Goal: Task Accomplishment & Management: Manage account settings

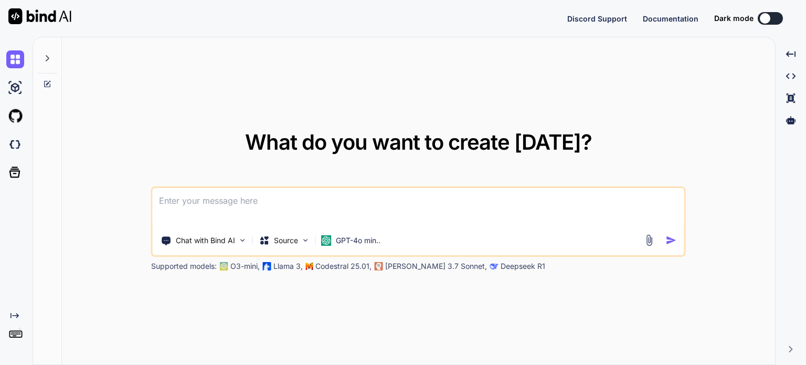
type textarea "x"
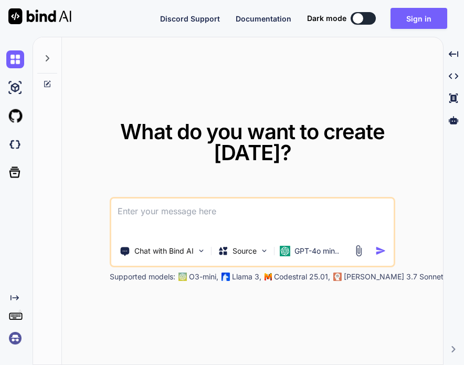
click at [18, 340] on img at bounding box center [15, 338] width 18 height 18
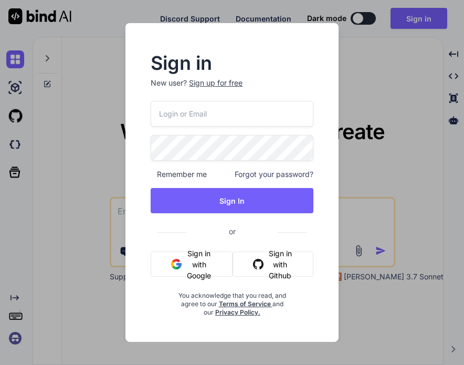
click at [212, 107] on input "email" at bounding box center [232, 114] width 162 height 26
paste input "[EMAIL_ADDRESS][DOMAIN_NAME]"
type input "[EMAIL_ADDRESS][DOMAIN_NAME]"
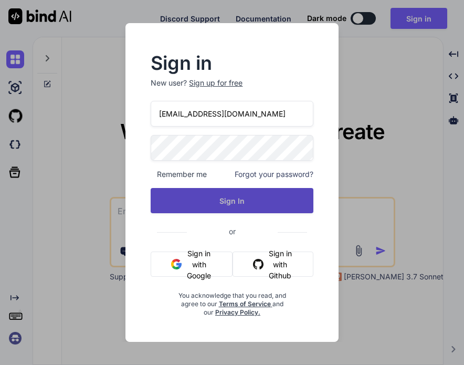
click at [276, 195] on button "Sign In" at bounding box center [232, 200] width 162 height 25
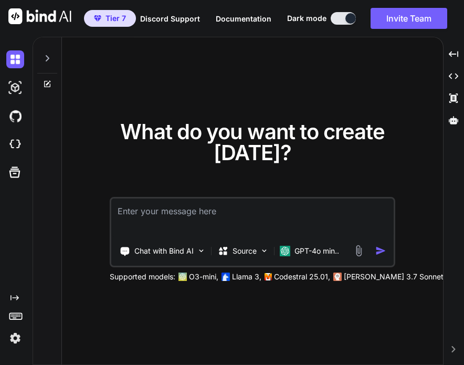
click at [11, 336] on img at bounding box center [15, 338] width 18 height 18
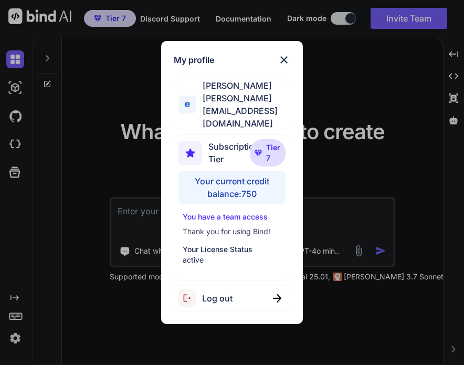
click at [206, 293] on div "Log out" at bounding box center [205, 297] width 54 height 17
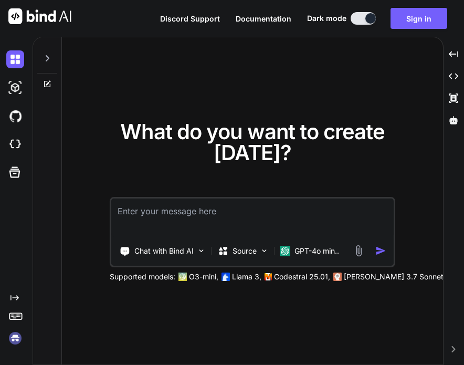
click at [13, 342] on img at bounding box center [15, 338] width 18 height 18
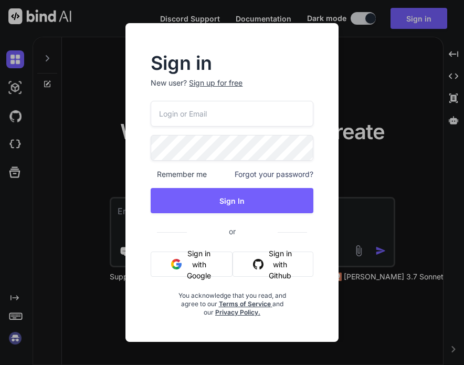
click at [218, 118] on input "email" at bounding box center [232, 114] width 162 height 26
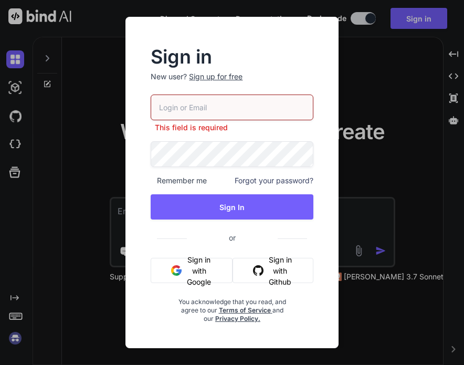
paste input "[PERSON_NAME][EMAIL_ADDRESS][DOMAIN_NAME]"
type input "[PERSON_NAME][EMAIL_ADDRESS][DOMAIN_NAME]"
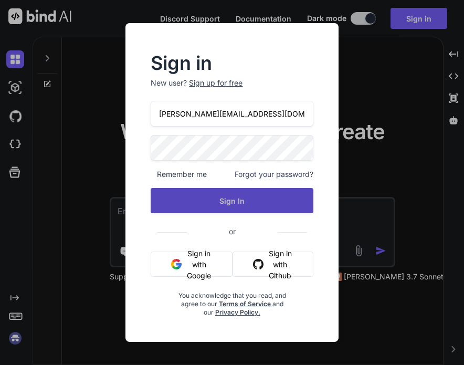
click at [241, 192] on button "Sign In" at bounding box center [232, 200] width 162 height 25
